Goal: Go to known website: Access a specific website the user already knows

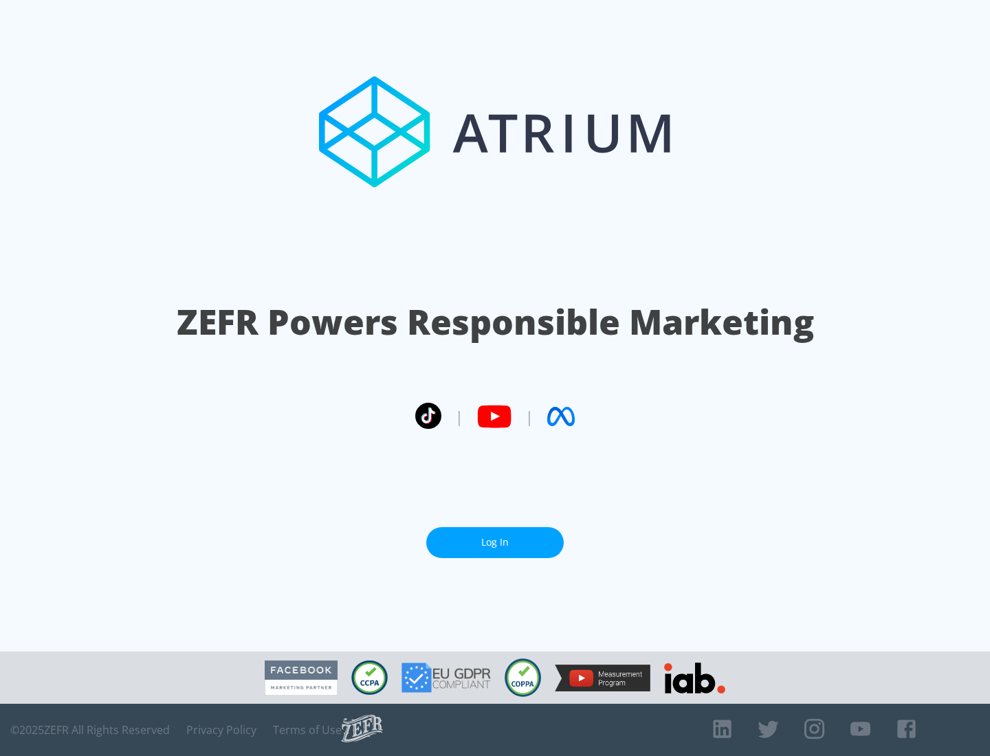
click at [495, 537] on link "Log In" at bounding box center [494, 542] width 137 height 31
